Goal: Check status

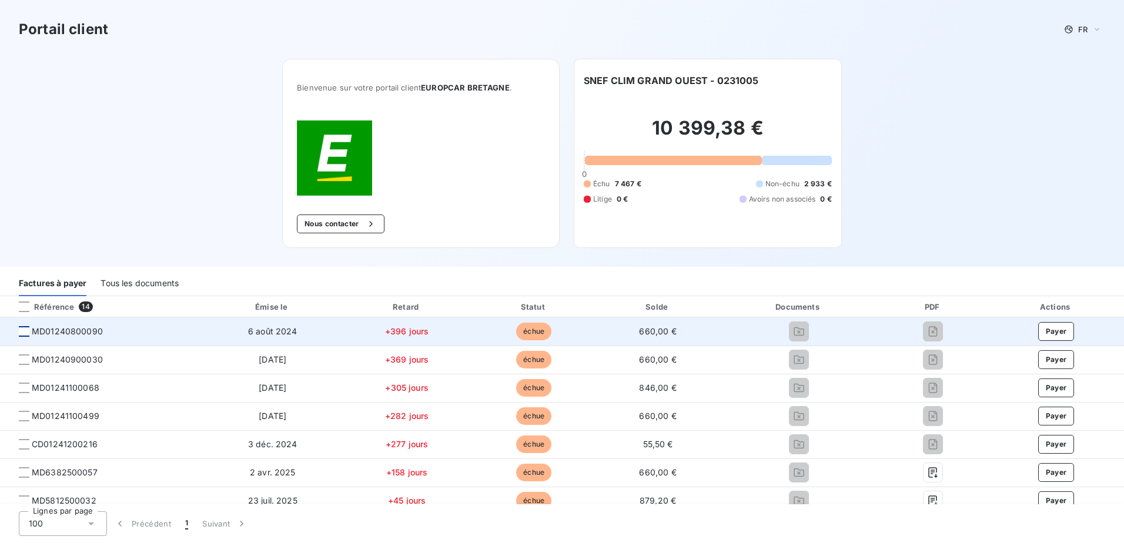
click at [22, 332] on div at bounding box center [24, 331] width 11 height 11
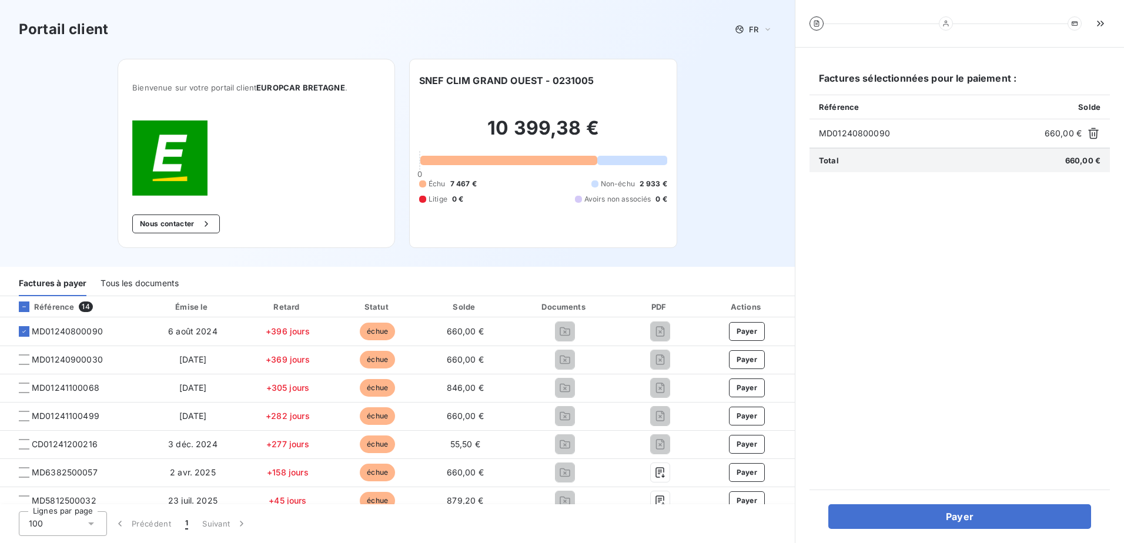
click at [760, 41] on div "Portail client FR" at bounding box center [397, 29] width 795 height 59
click at [762, 257] on div "Portail client FR Bienvenue sur votre portail client EUROPCAR [GEOGRAPHIC_DATA]…" at bounding box center [397, 133] width 795 height 267
click at [707, 234] on div "Portail client FR Bienvenue sur votre portail client EUROPCAR [GEOGRAPHIC_DATA]…" at bounding box center [397, 133] width 795 height 267
click at [715, 238] on div "Portail client FR Bienvenue sur votre portail client EUROPCAR [GEOGRAPHIC_DATA]…" at bounding box center [397, 133] width 795 height 267
drag, startPoint x: 715, startPoint y: 238, endPoint x: 1067, endPoint y: 138, distance: 365.5
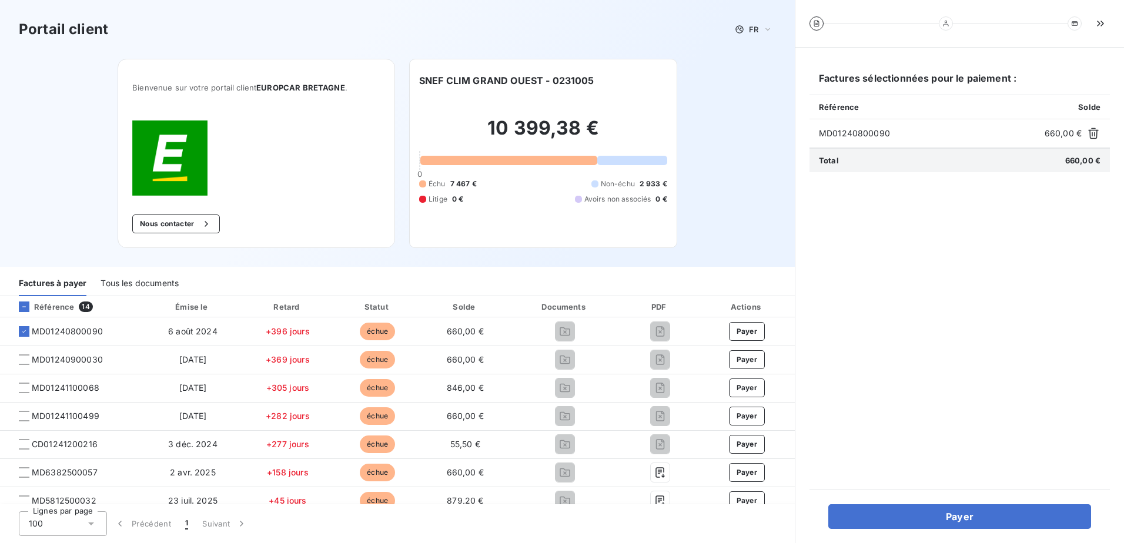
click at [716, 238] on div "Portail client FR Bienvenue sur votre portail client EUROPCAR [GEOGRAPHIC_DATA]…" at bounding box center [397, 133] width 795 height 267
click at [1092, 132] on icon "button" at bounding box center [1094, 134] width 12 height 12
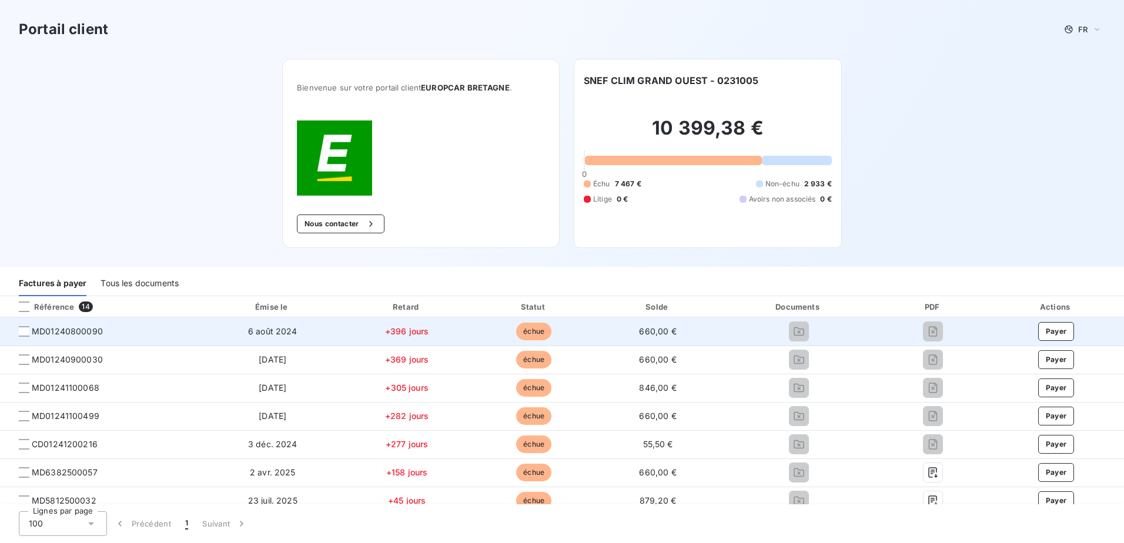
click at [78, 334] on span "MD01240800090" at bounding box center [67, 332] width 71 height 12
click at [21, 331] on div at bounding box center [24, 331] width 11 height 11
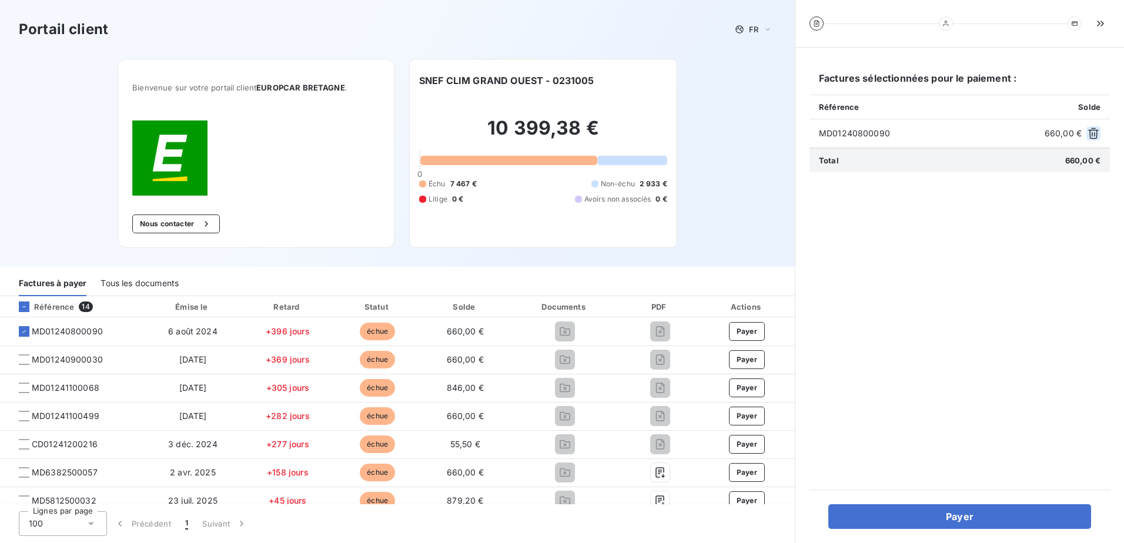
click at [1097, 136] on icon "button" at bounding box center [1093, 133] width 11 height 11
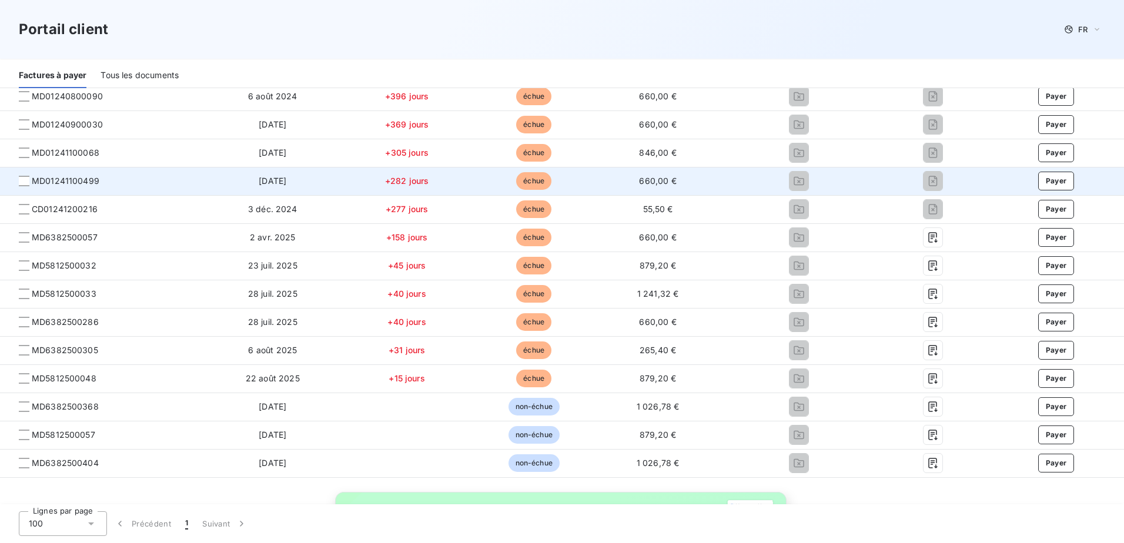
scroll to position [118, 0]
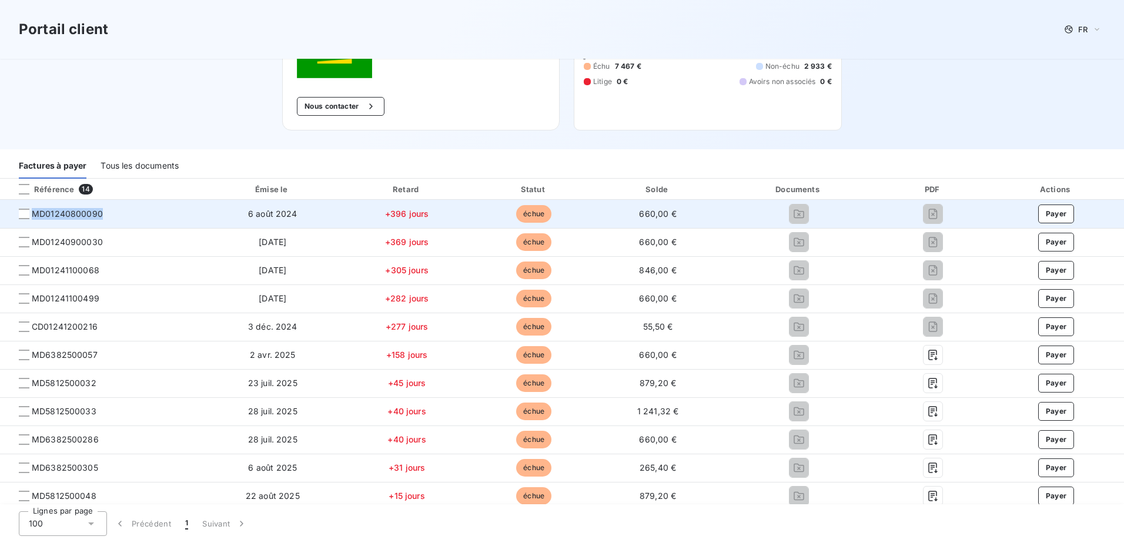
drag, startPoint x: 101, startPoint y: 214, endPoint x: 35, endPoint y: 212, distance: 65.9
click at [35, 212] on span "MD01240800090" at bounding box center [67, 214] width 71 height 12
copy span "MD01240800090"
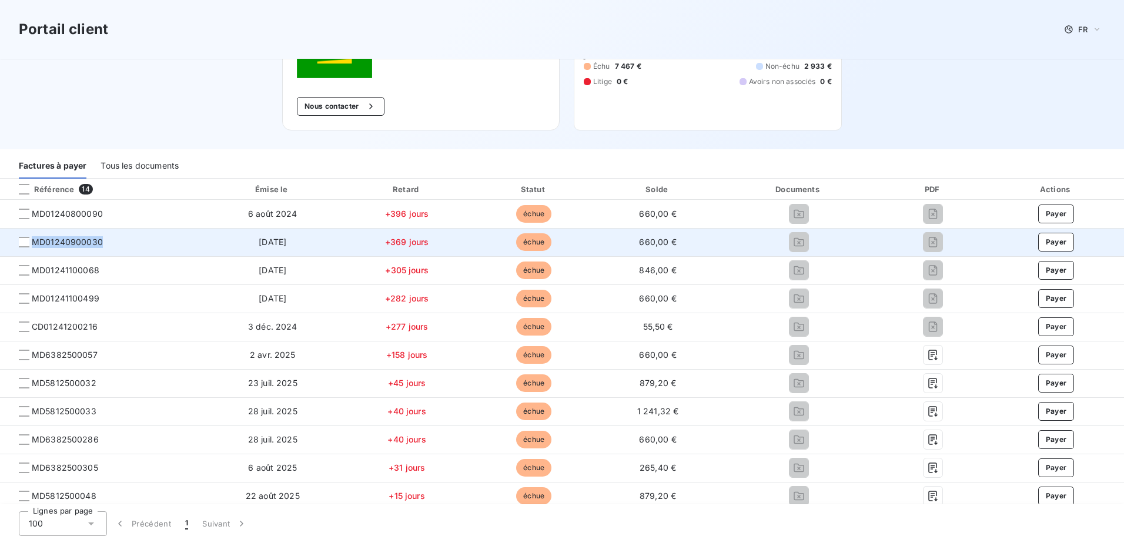
drag, startPoint x: 107, startPoint y: 239, endPoint x: 33, endPoint y: 234, distance: 74.2
click at [33, 234] on td "MD01240900030" at bounding box center [101, 242] width 203 height 28
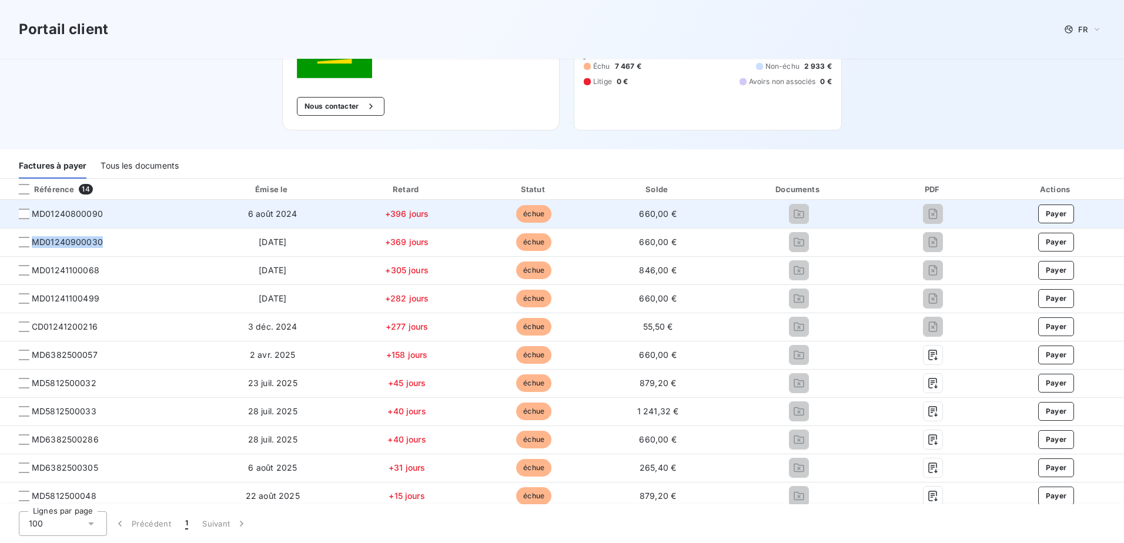
copy span "MD01240900030"
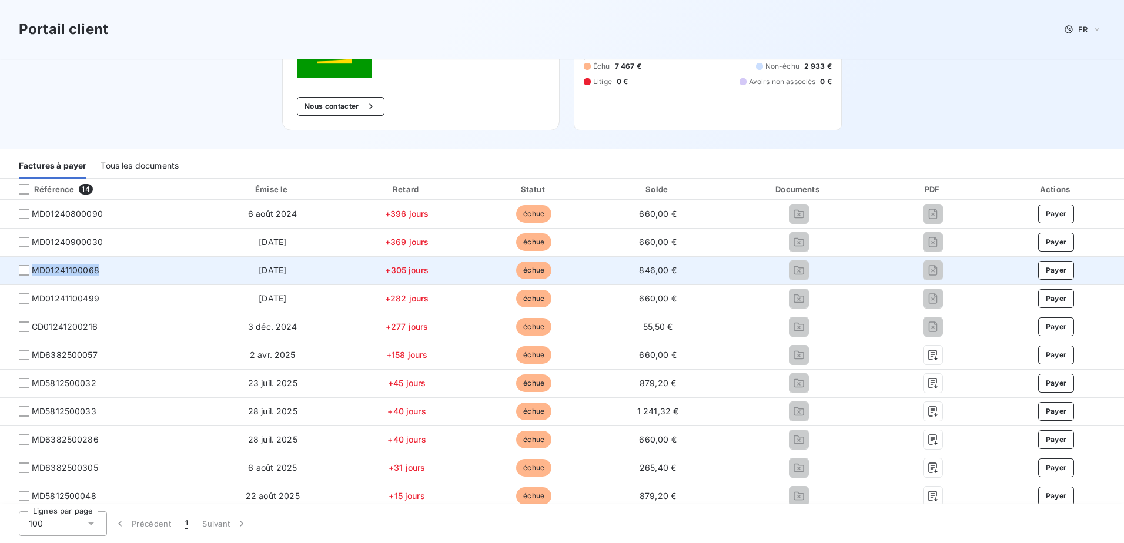
drag, startPoint x: 107, startPoint y: 271, endPoint x: 10, endPoint y: 280, distance: 97.4
click at [10, 280] on td "MD01241100068" at bounding box center [101, 270] width 203 height 28
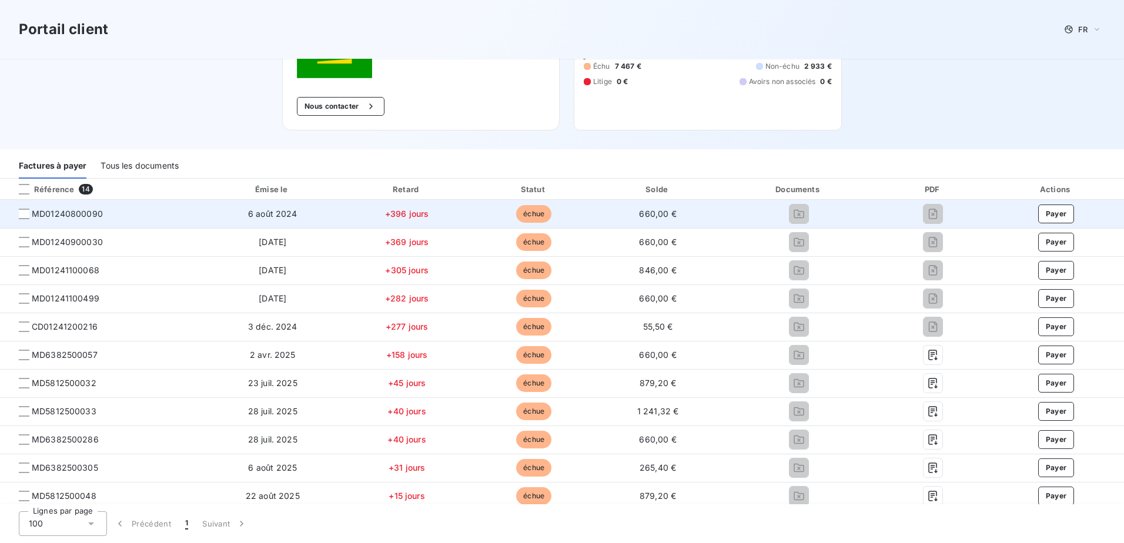
drag, startPoint x: 10, startPoint y: 280, endPoint x: 112, endPoint y: 210, distance: 123.1
click at [132, 227] on td "MD01240800090" at bounding box center [101, 214] width 203 height 28
drag, startPoint x: 40, startPoint y: 220, endPoint x: 21, endPoint y: 222, distance: 19.4
click at [21, 222] on td "MD01240800090" at bounding box center [101, 214] width 203 height 28
copy span "MD01240800090"
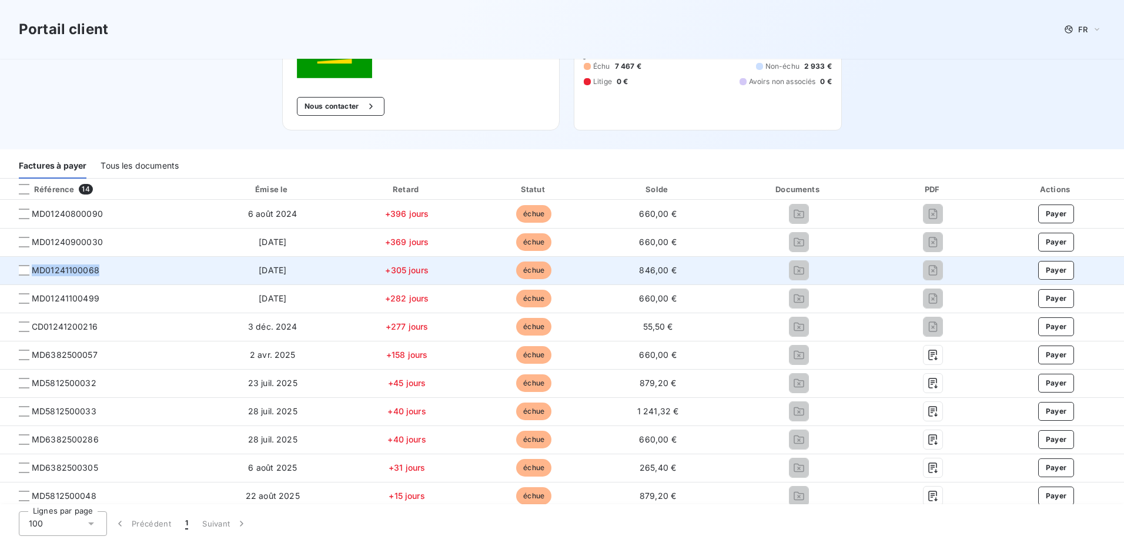
drag, startPoint x: 99, startPoint y: 268, endPoint x: 35, endPoint y: 273, distance: 64.9
click at [35, 273] on span "MD01241100068" at bounding box center [101, 271] width 184 height 12
copy span "MD01241100068"
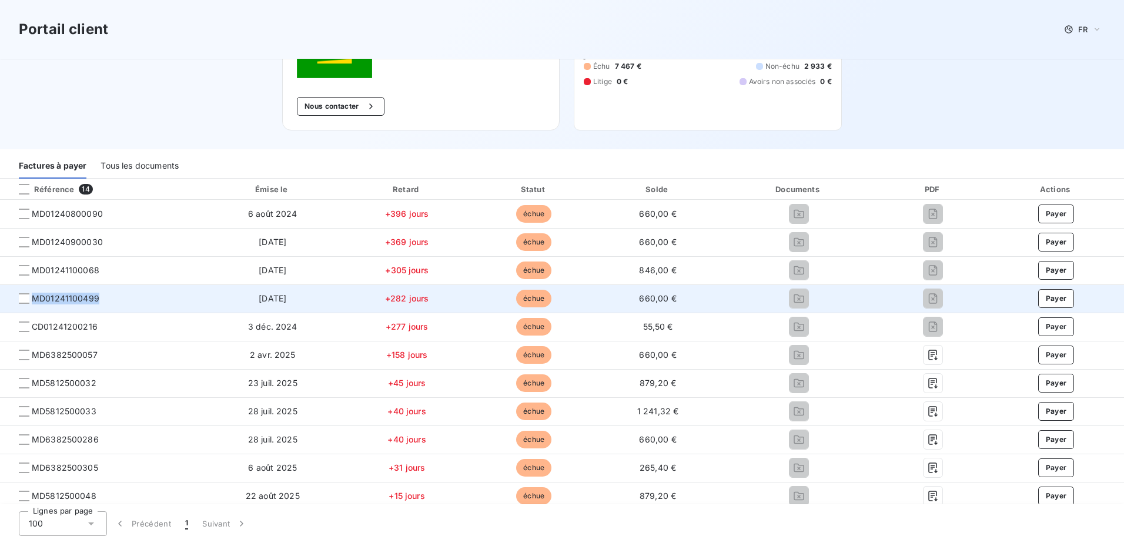
drag, startPoint x: 111, startPoint y: 296, endPoint x: 28, endPoint y: 290, distance: 83.1
click at [28, 290] on td "MD01241100499" at bounding box center [101, 299] width 203 height 28
copy span "MD01241100499"
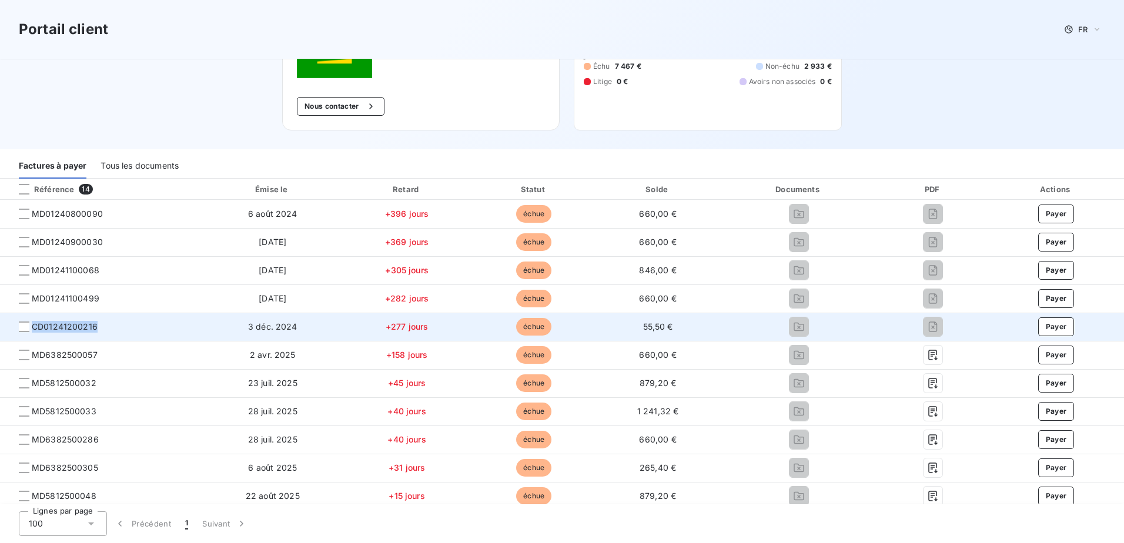
drag, startPoint x: 95, startPoint y: 329, endPoint x: 19, endPoint y: 339, distance: 77.1
click at [19, 339] on td "CD01241200216" at bounding box center [101, 327] width 203 height 28
copy span "CD01241200216"
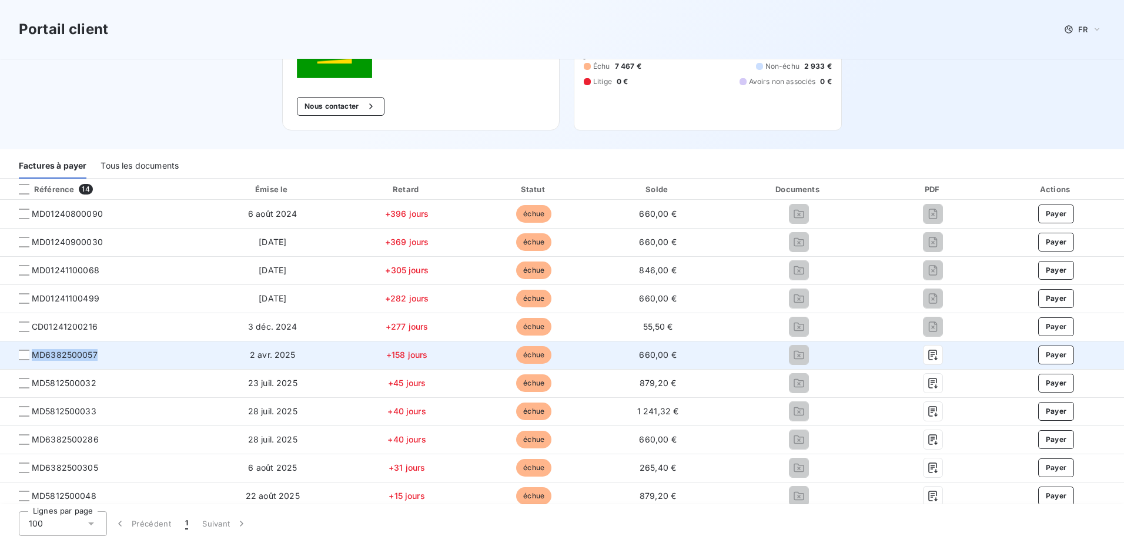
drag, startPoint x: 99, startPoint y: 350, endPoint x: 31, endPoint y: 349, distance: 68.2
click at [31, 349] on span "MD6382500057" at bounding box center [101, 355] width 184 height 12
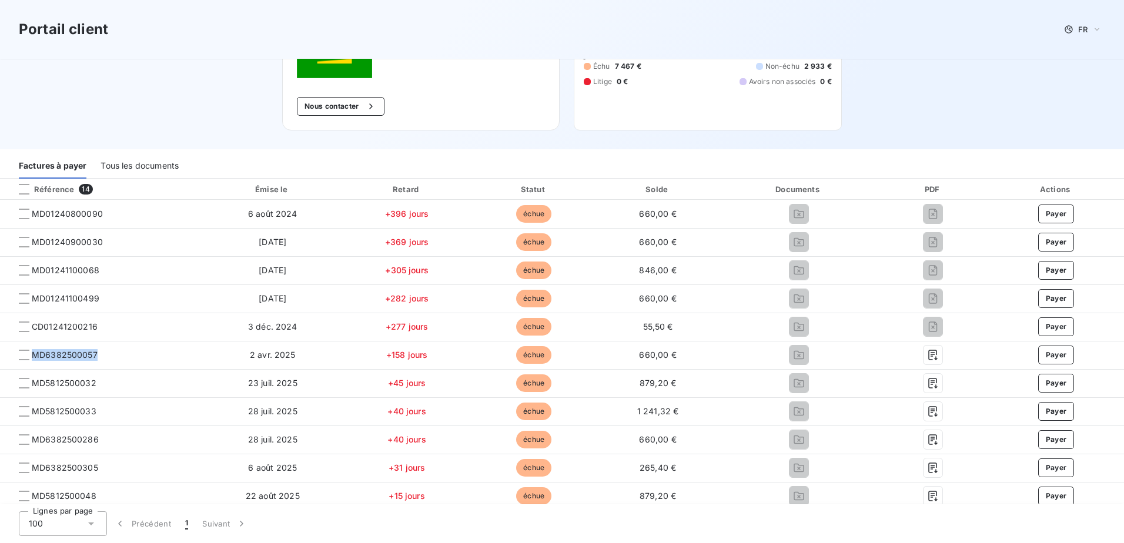
copy span "MD6382500057"
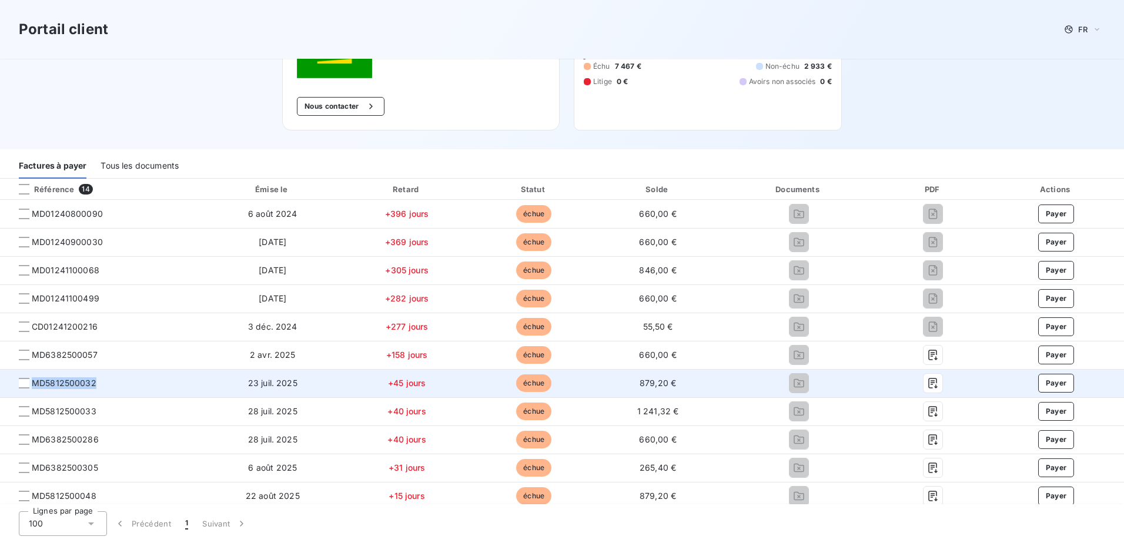
drag, startPoint x: 95, startPoint y: 385, endPoint x: 35, endPoint y: 384, distance: 60.6
click at [35, 384] on span "MD5812500032" at bounding box center [101, 383] width 184 height 12
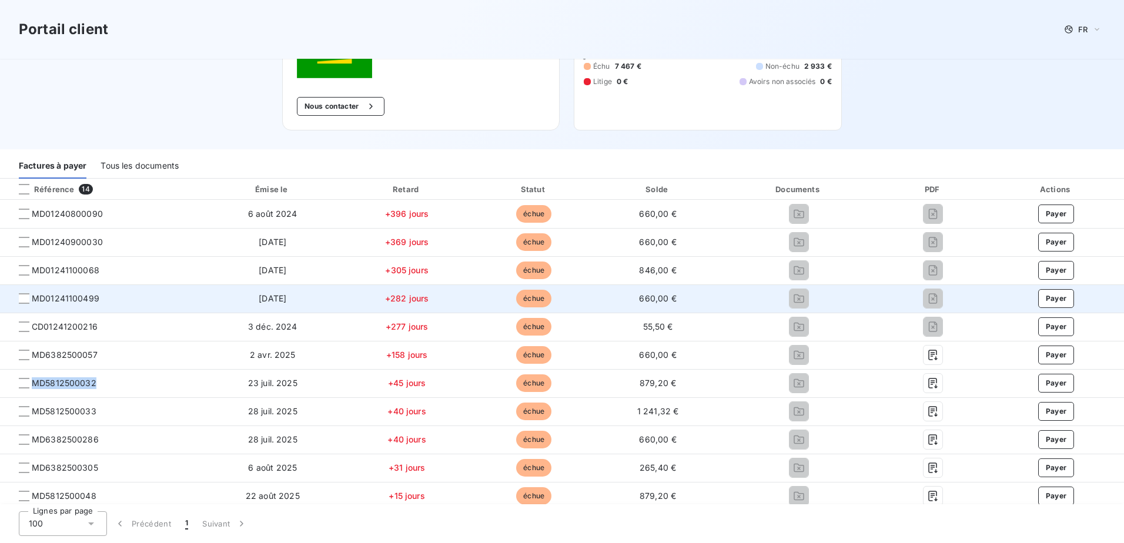
copy span "MD5812500032"
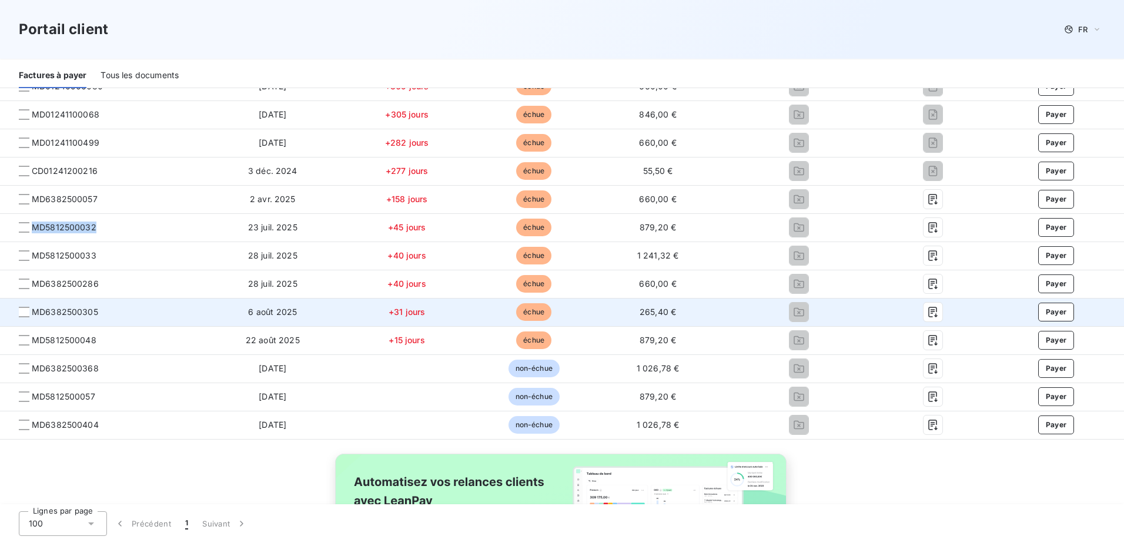
scroll to position [294, 0]
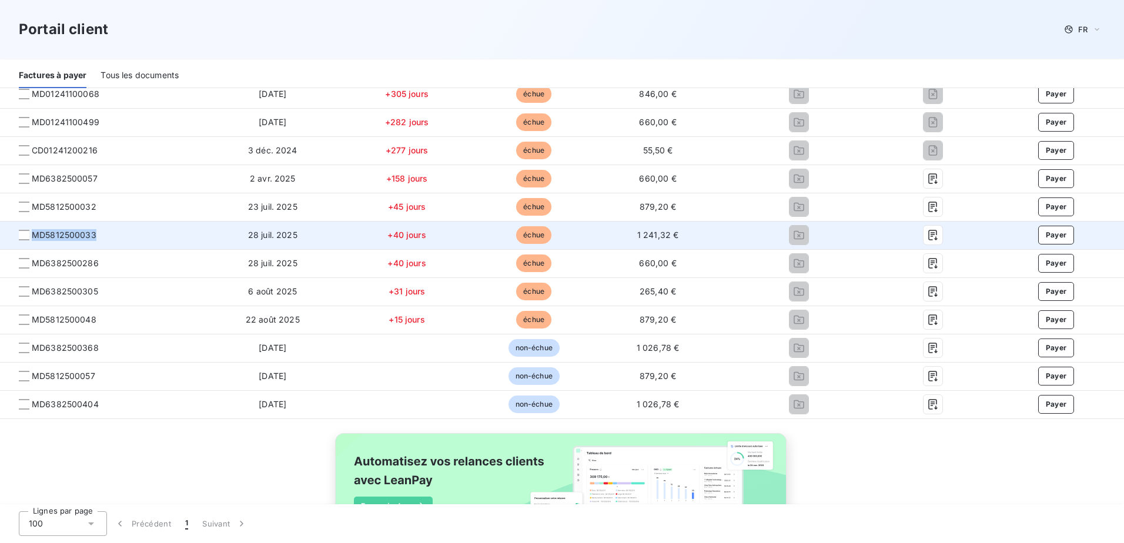
drag, startPoint x: 100, startPoint y: 232, endPoint x: 25, endPoint y: 229, distance: 75.3
click at [25, 229] on span "MD5812500033" at bounding box center [101, 235] width 184 height 12
copy span "MD5812500033"
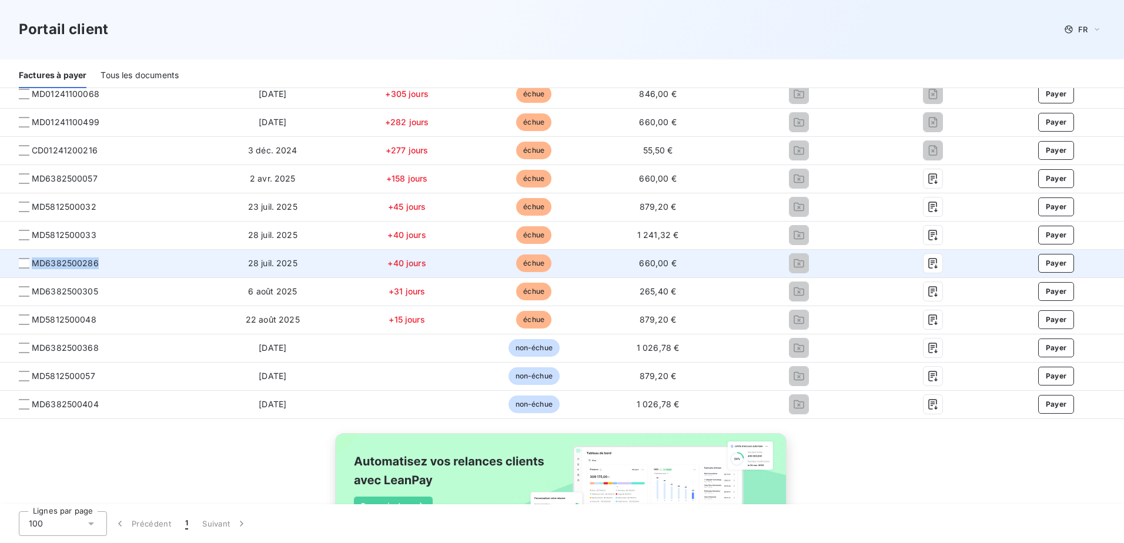
drag, startPoint x: 106, startPoint y: 262, endPoint x: 32, endPoint y: 262, distance: 74.1
click at [32, 262] on span "MD6382500286" at bounding box center [101, 264] width 184 height 12
copy span "MD6382500286"
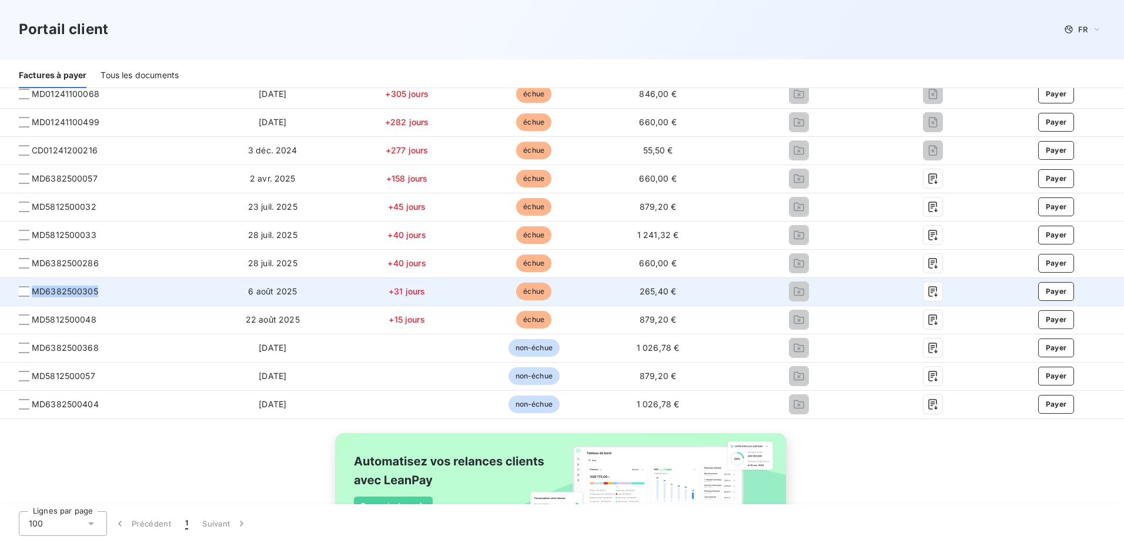
drag, startPoint x: 103, startPoint y: 286, endPoint x: 35, endPoint y: 292, distance: 69.0
click at [35, 292] on span "MD6382500305" at bounding box center [101, 292] width 184 height 12
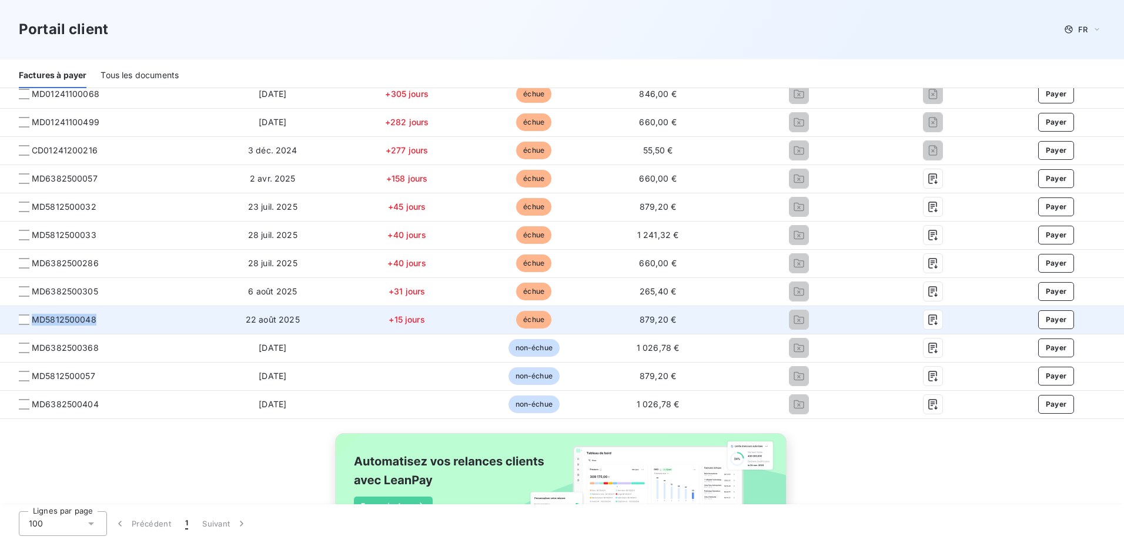
drag, startPoint x: 100, startPoint y: 318, endPoint x: 31, endPoint y: 318, distance: 68.8
click at [31, 318] on span "MD5812500048" at bounding box center [101, 320] width 184 height 12
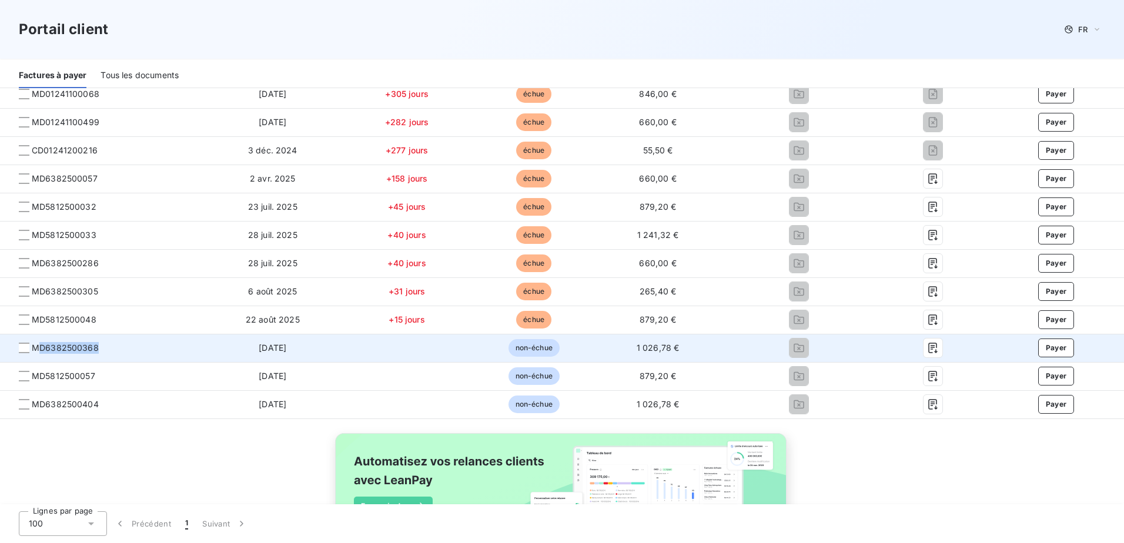
drag, startPoint x: 105, startPoint y: 347, endPoint x: 36, endPoint y: 346, distance: 68.8
click at [36, 346] on span "MD6382500368" at bounding box center [101, 348] width 184 height 12
drag, startPoint x: 36, startPoint y: 346, endPoint x: 99, endPoint y: 345, distance: 62.3
click at [99, 345] on span "MD6382500368" at bounding box center [101, 348] width 184 height 12
drag, startPoint x: 99, startPoint y: 345, endPoint x: 49, endPoint y: 345, distance: 50.6
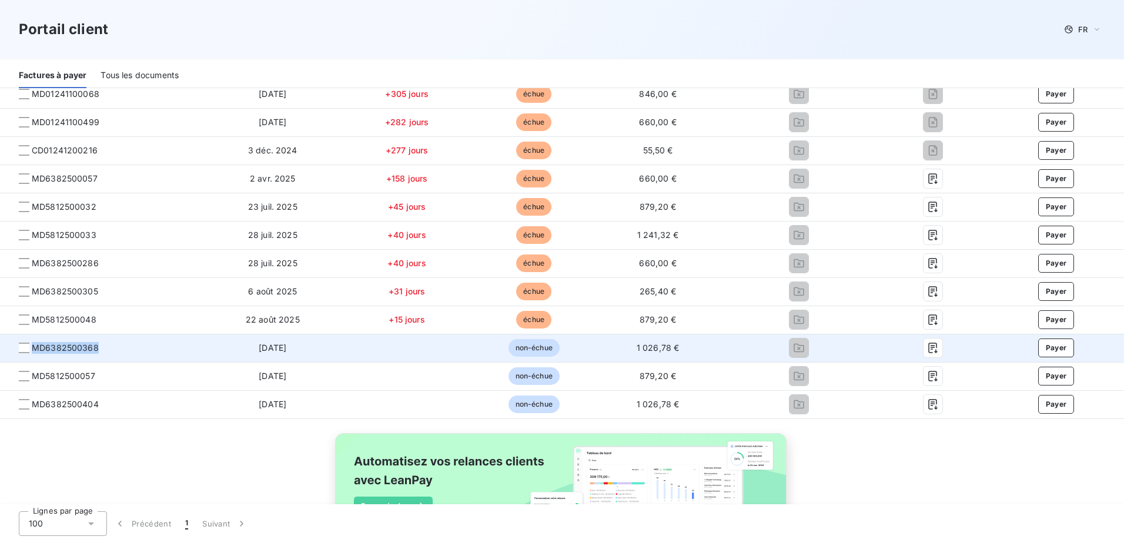
click at [49, 345] on span "MD6382500368" at bounding box center [101, 348] width 184 height 12
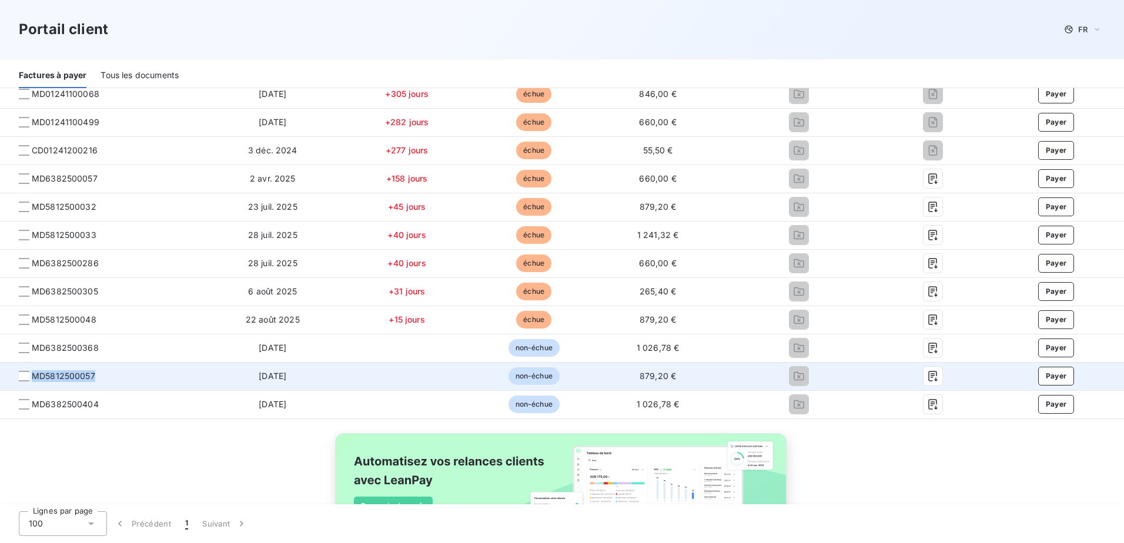
drag, startPoint x: 73, startPoint y: 380, endPoint x: 33, endPoint y: 379, distance: 40.0
click at [33, 379] on span "MD5812500057" at bounding box center [101, 376] width 184 height 12
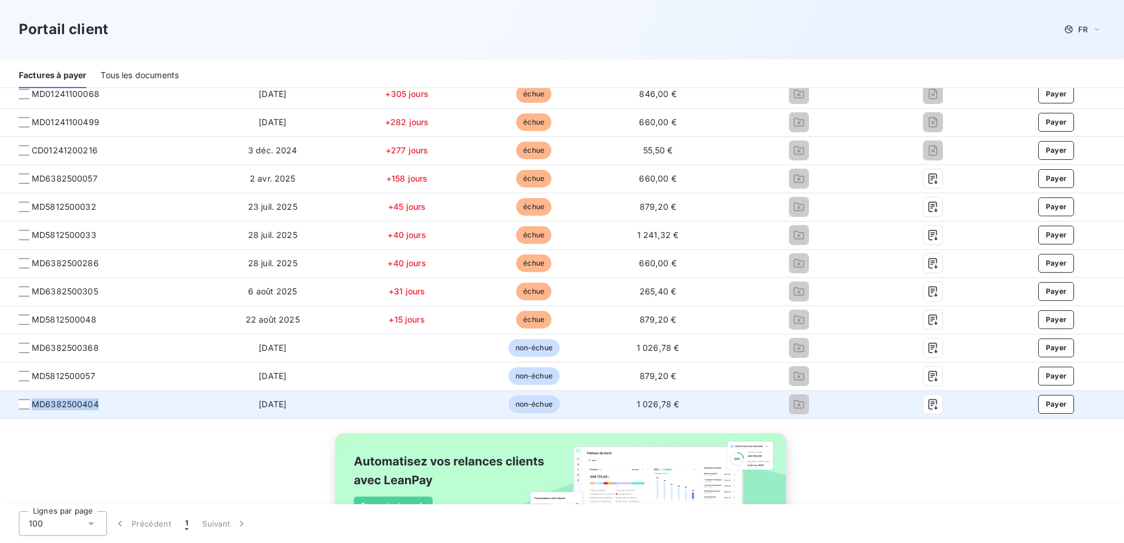
drag, startPoint x: 105, startPoint y: 404, endPoint x: 27, endPoint y: 410, distance: 78.4
click at [27, 410] on span "MD6382500404" at bounding box center [101, 405] width 184 height 12
